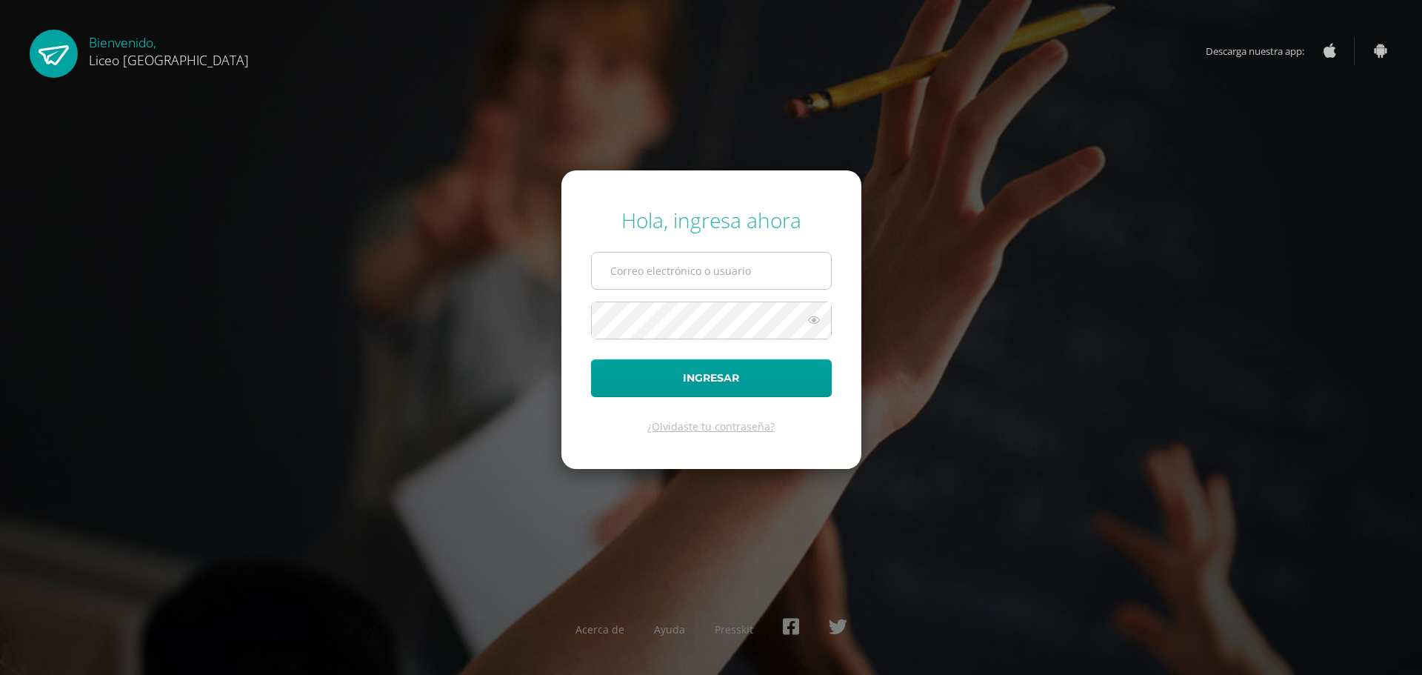
click at [735, 276] on input "text" at bounding box center [711, 270] width 239 height 36
type input "20192270"
click at [689, 378] on button "Ingresar" at bounding box center [711, 378] width 241 height 38
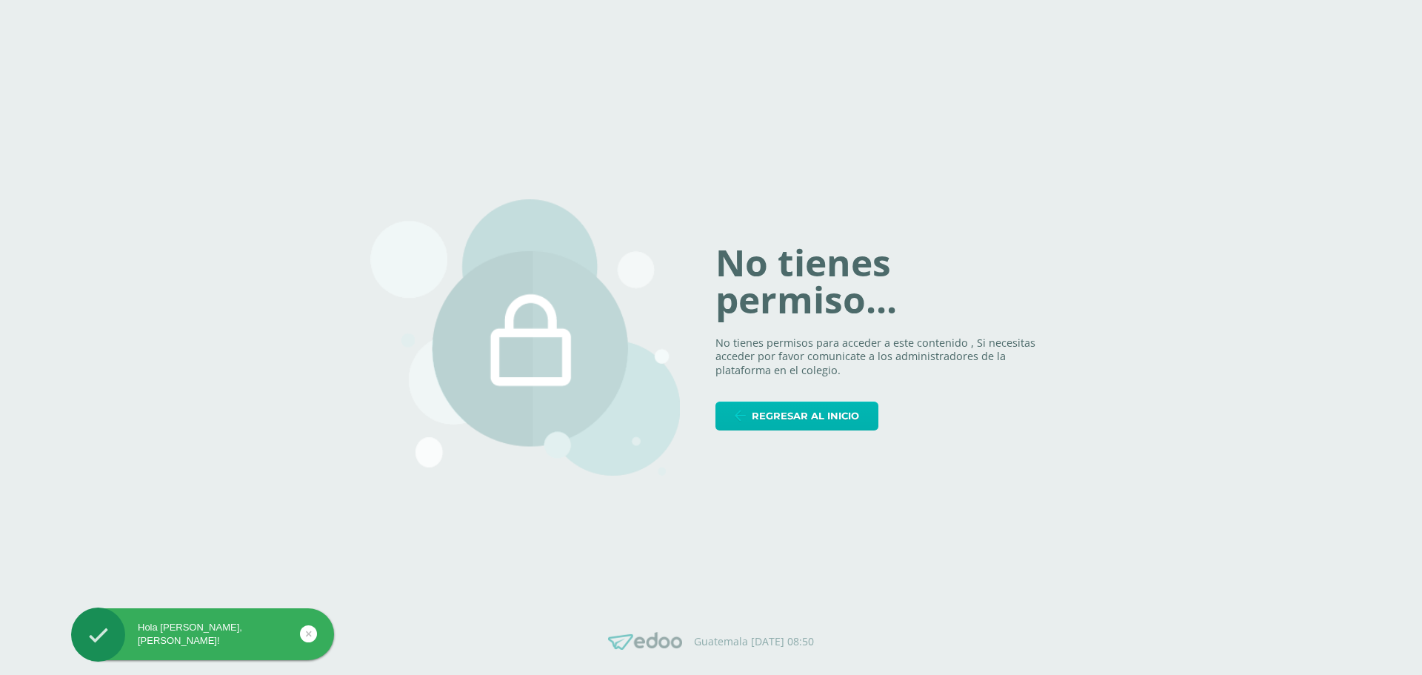
click at [837, 418] on span "Regresar al inicio" at bounding box center [805, 415] width 107 height 27
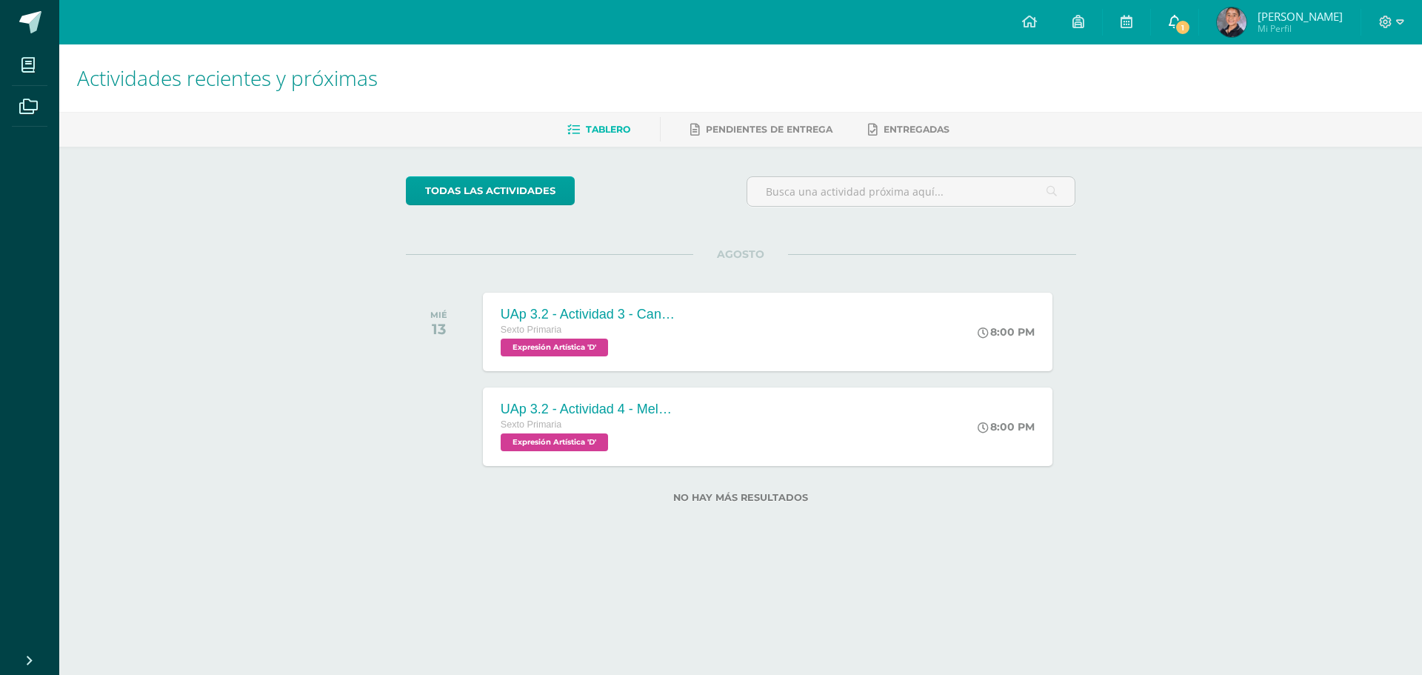
click at [1177, 26] on span "1" at bounding box center [1182, 27] width 16 height 16
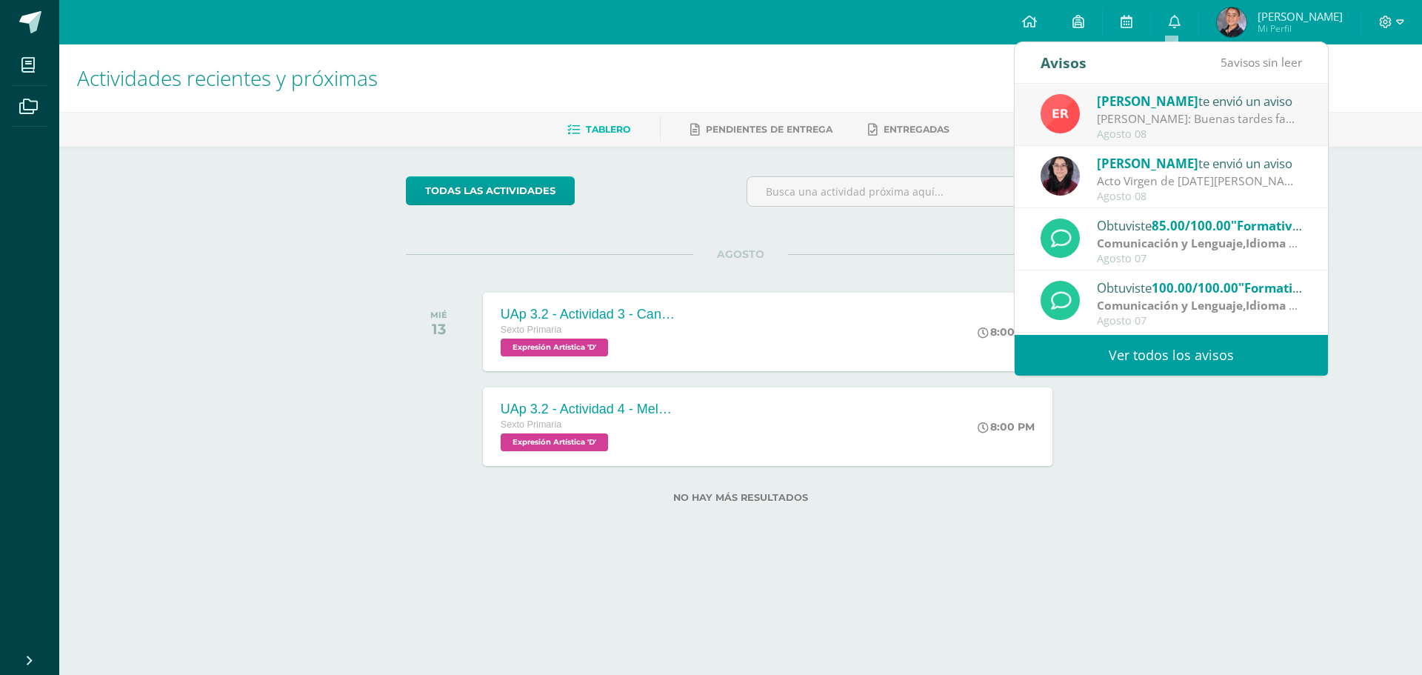
click at [1171, 110] on div "Betty De te envió un aviso" at bounding box center [1200, 100] width 206 height 19
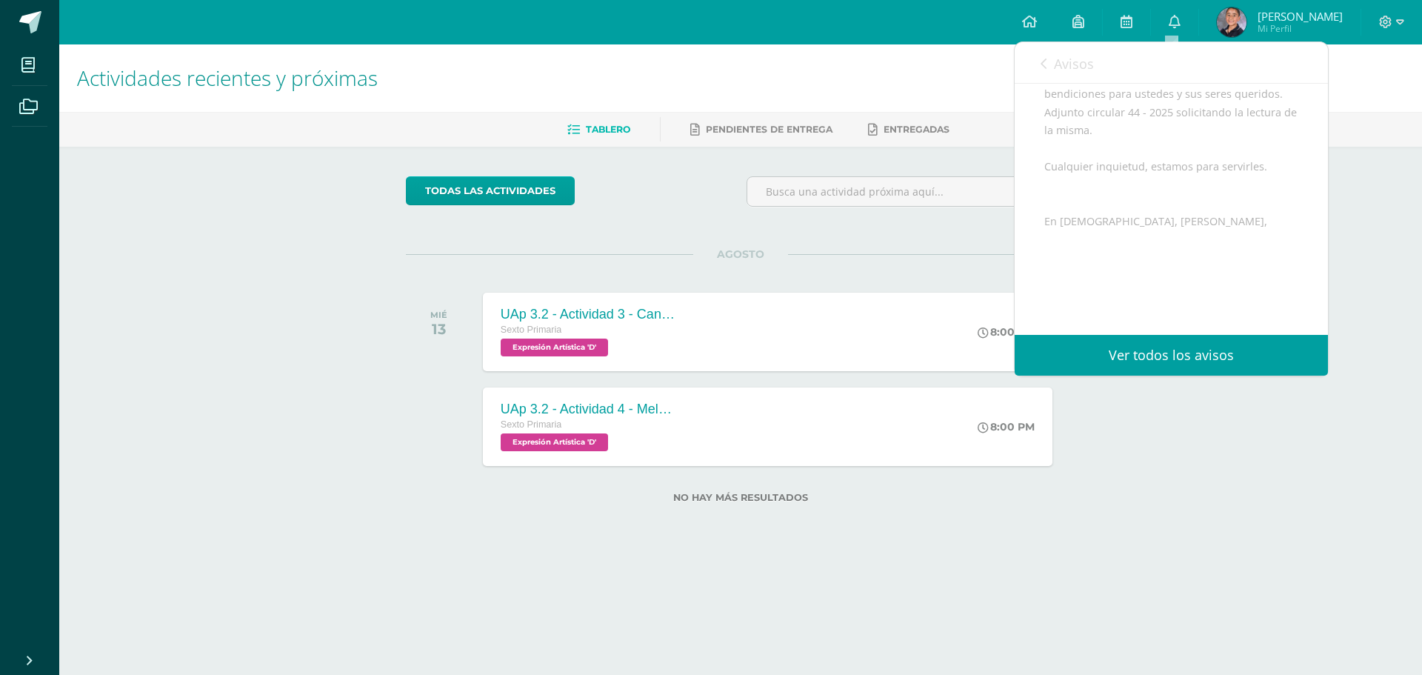
scroll to position [270, 0]
click at [1151, 283] on span "Archivo Adjunto" at bounding box center [1132, 286] width 101 height 27
drag, startPoint x: 1239, startPoint y: 399, endPoint x: 1229, endPoint y: 381, distance: 20.9
click at [1240, 399] on div "Actividades recientes y próximas Tablero Pendientes de entrega Entregadas todas…" at bounding box center [740, 297] width 1362 height 506
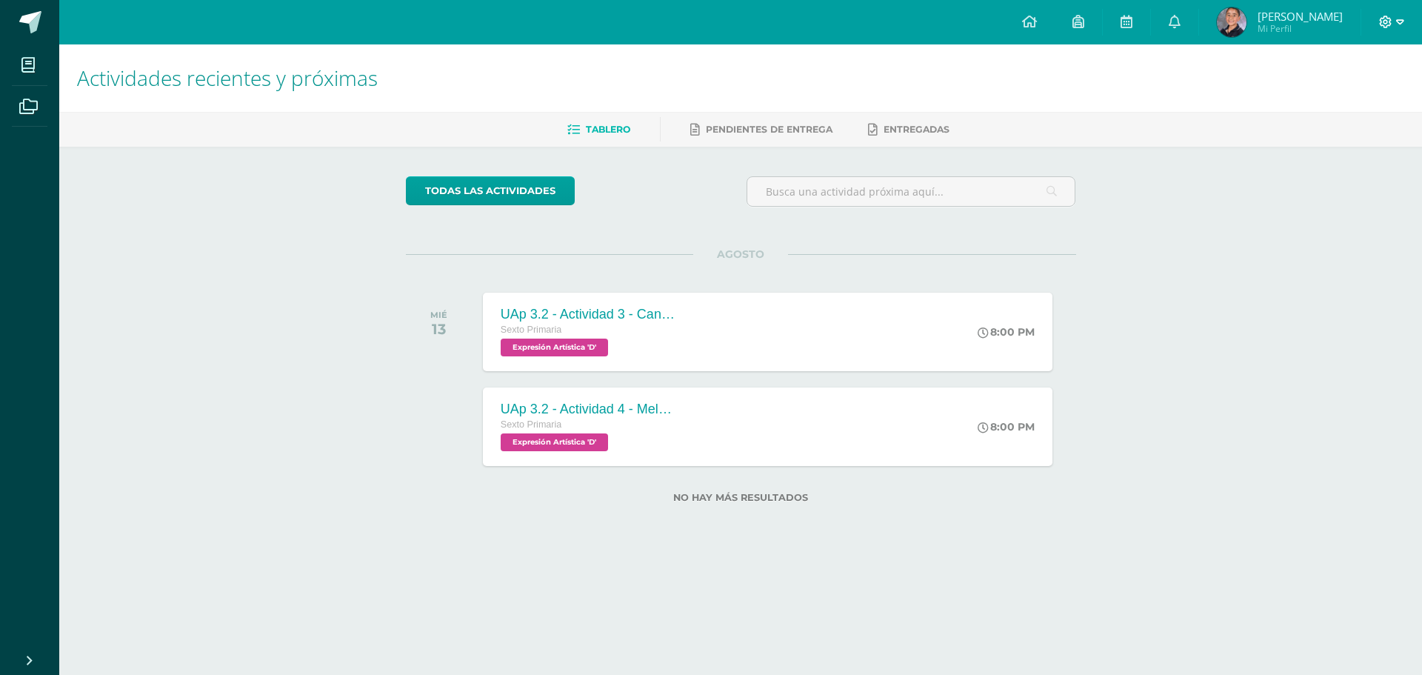
click at [1384, 16] on icon at bounding box center [1385, 22] width 13 height 13
click at [1337, 98] on span "Cerrar sesión" at bounding box center [1352, 101] width 67 height 14
